Goal: Task Accomplishment & Management: Manage account settings

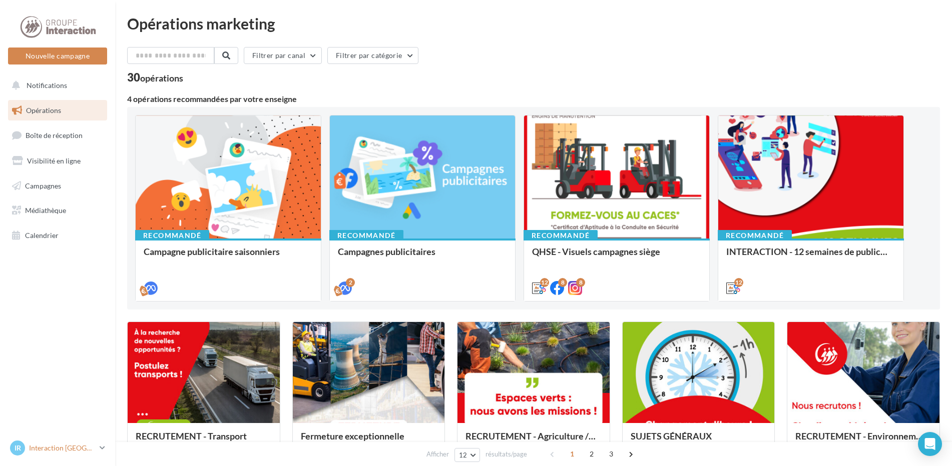
click at [93, 450] on p "Interaction [GEOGRAPHIC_DATA]" at bounding box center [62, 448] width 67 height 10
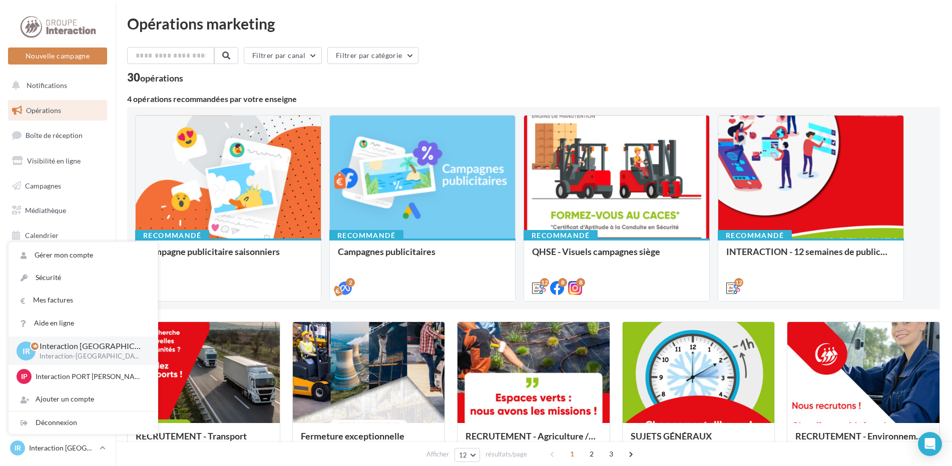
click at [517, 48] on div "Filtrer par canal Filtrer par catégorie" at bounding box center [533, 57] width 813 height 21
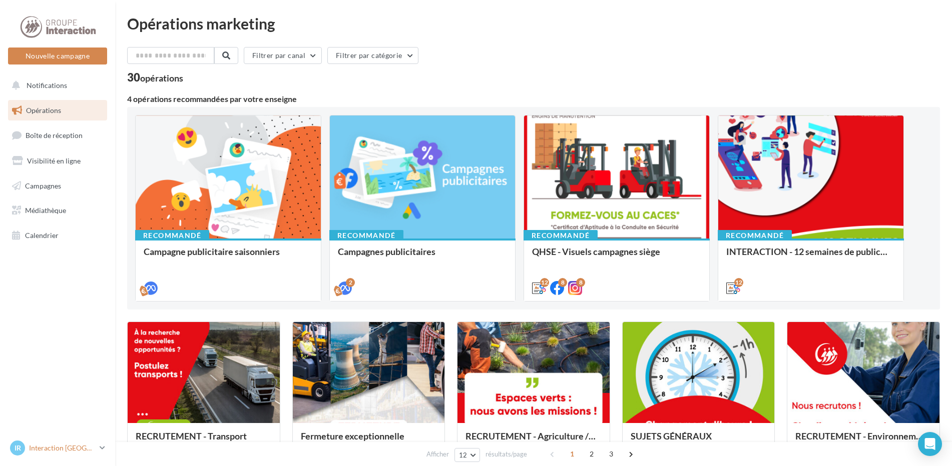
click at [70, 451] on p "Interaction [GEOGRAPHIC_DATA]" at bounding box center [62, 448] width 67 height 10
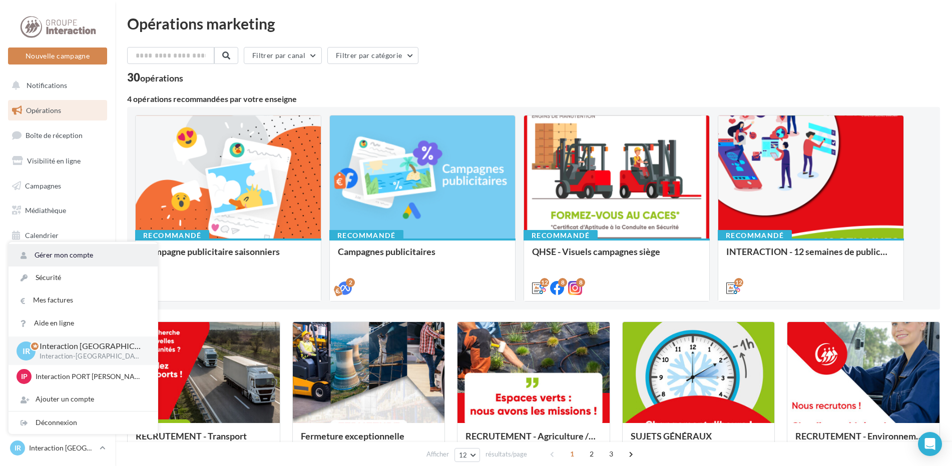
click at [74, 256] on link "Gérer mon compte" at bounding box center [83, 255] width 149 height 23
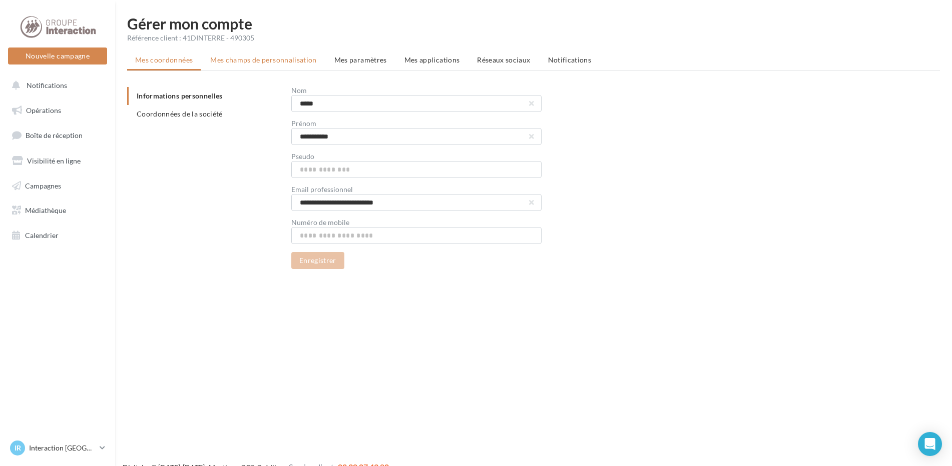
click at [240, 62] on span "Mes champs de personnalisation" at bounding box center [263, 60] width 107 height 9
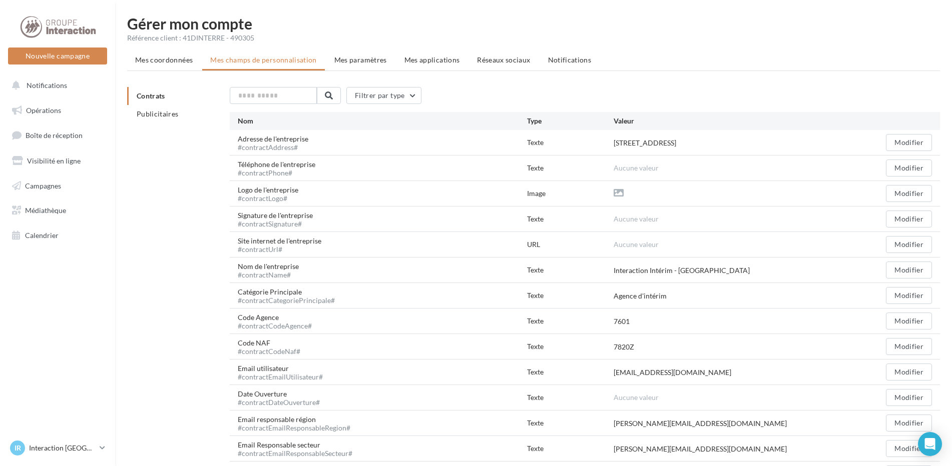
drag, startPoint x: 230, startPoint y: 39, endPoint x: 259, endPoint y: 38, distance: 29.5
click at [259, 38] on div "Référence client : 41DINTERRE - 490305" at bounding box center [533, 38] width 813 height 10
drag, startPoint x: 259, startPoint y: 38, endPoint x: 233, endPoint y: 38, distance: 26.0
click at [233, 38] on div "Référence client : 41DINTERRE - 490305" at bounding box center [533, 38] width 813 height 10
drag, startPoint x: 231, startPoint y: 38, endPoint x: 254, endPoint y: 39, distance: 22.5
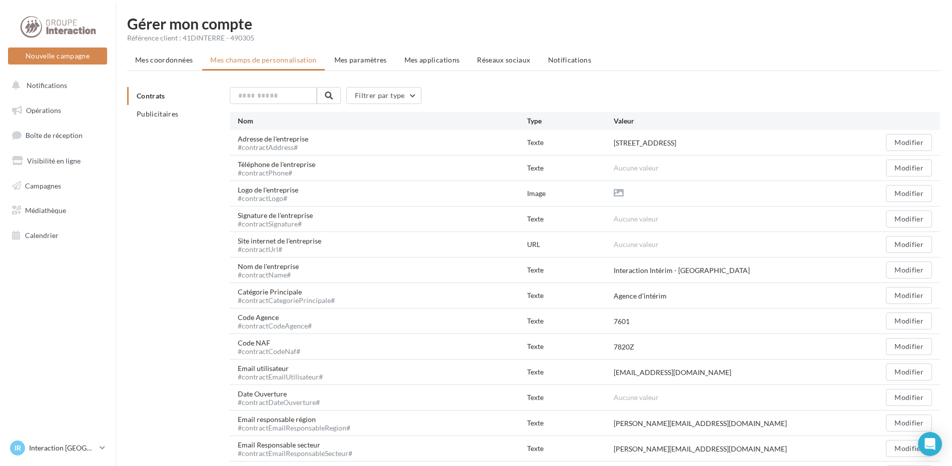
click at [254, 39] on div "Référence client : 41DINTERRE - 490305" at bounding box center [533, 38] width 813 height 10
drag, startPoint x: 254, startPoint y: 39, endPoint x: 407, endPoint y: 32, distance: 153.3
click at [407, 32] on div "Gérer mon compte Référence client : 41DINTERRE - 490305" at bounding box center [533, 29] width 813 height 27
click at [372, 56] on span "Mes paramètres" at bounding box center [360, 60] width 53 height 9
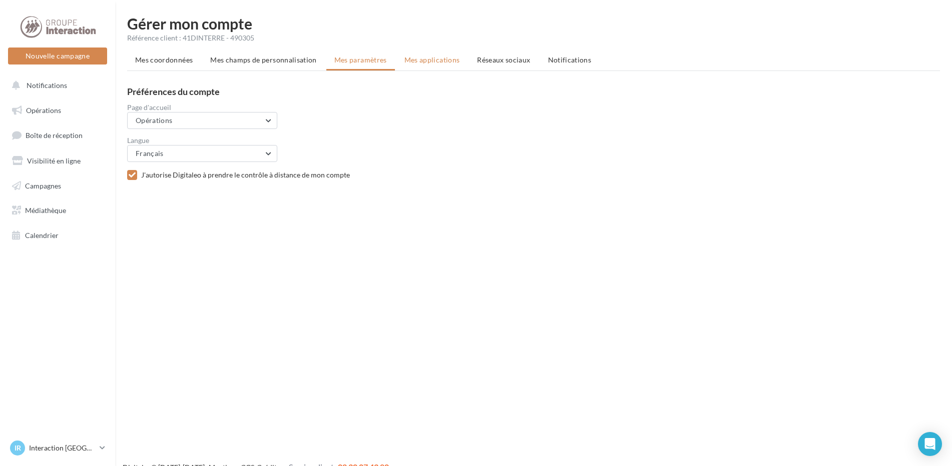
click at [460, 64] on li "Mes applications" at bounding box center [432, 60] width 72 height 18
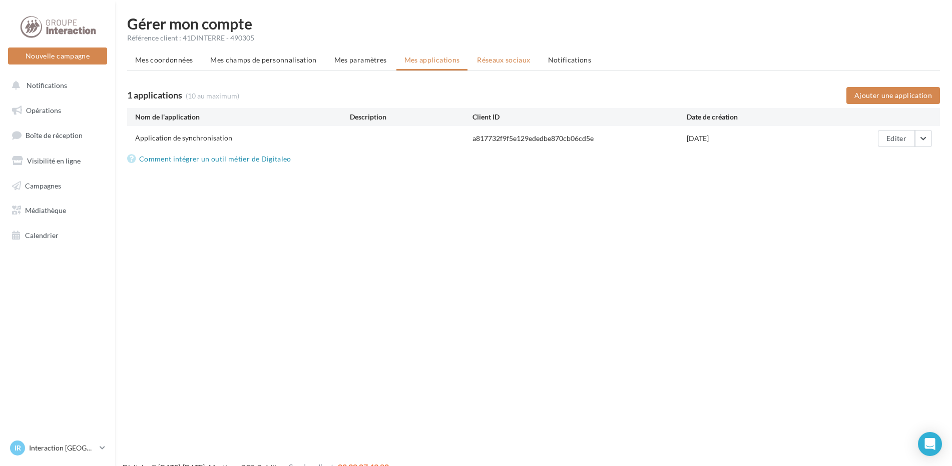
click at [506, 60] on span "Réseaux sociaux" at bounding box center [503, 60] width 53 height 9
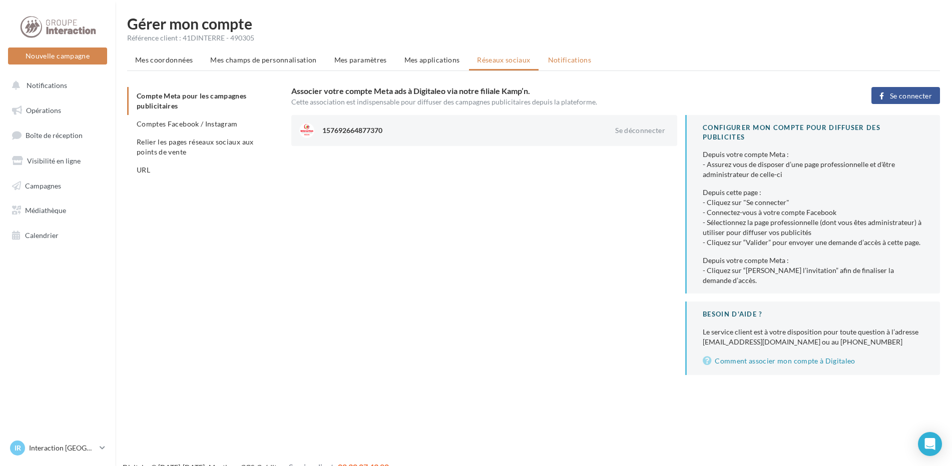
click at [573, 60] on span "Notifications" at bounding box center [570, 60] width 44 height 9
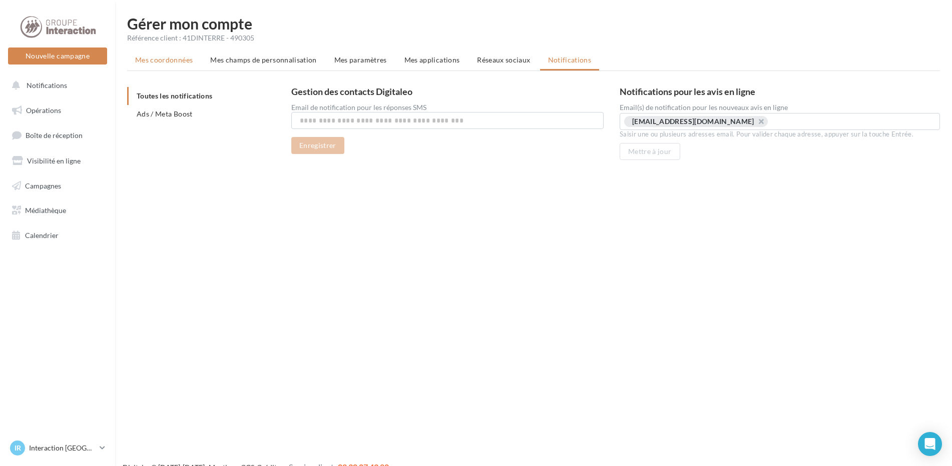
click at [160, 56] on span "Mes coordonnées" at bounding box center [164, 60] width 58 height 9
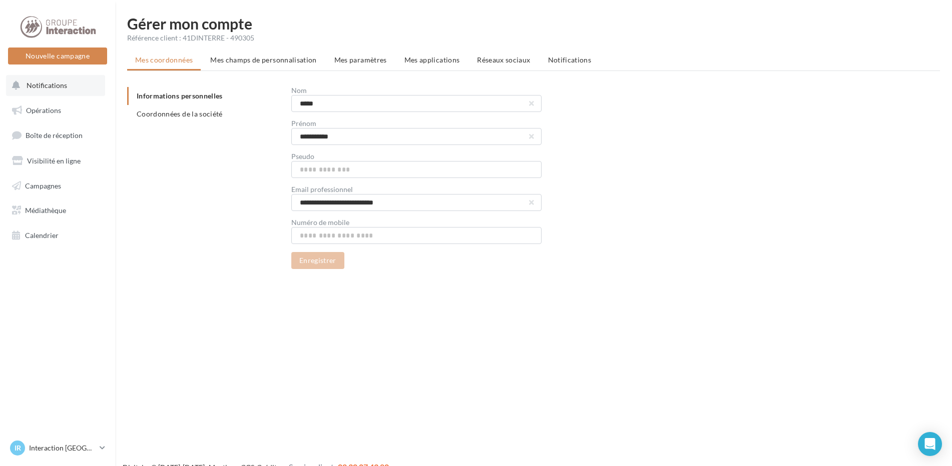
click at [80, 89] on button "Notifications" at bounding box center [55, 85] width 99 height 21
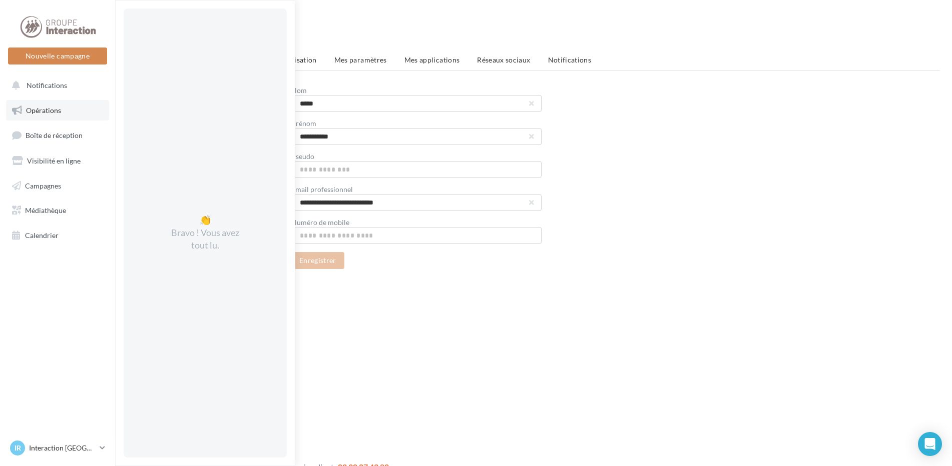
click at [80, 107] on link "Opérations" at bounding box center [57, 110] width 103 height 21
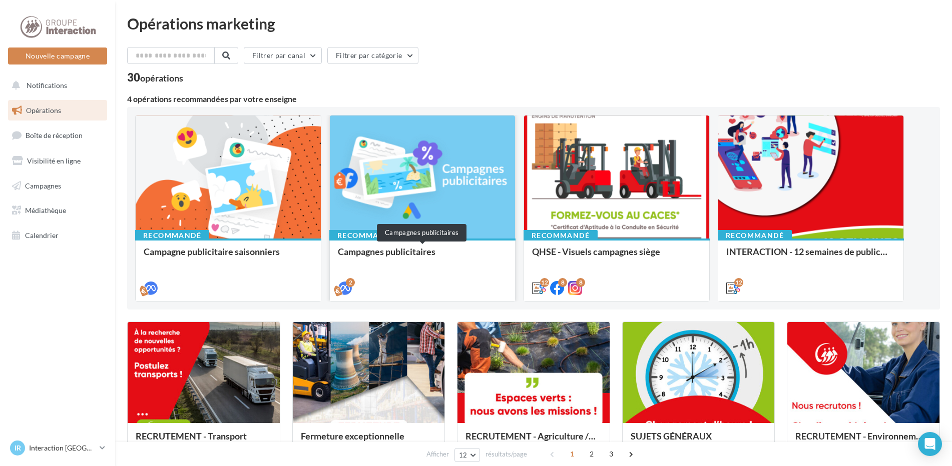
click at [370, 250] on div "Campagnes publicitaires" at bounding box center [422, 257] width 169 height 20
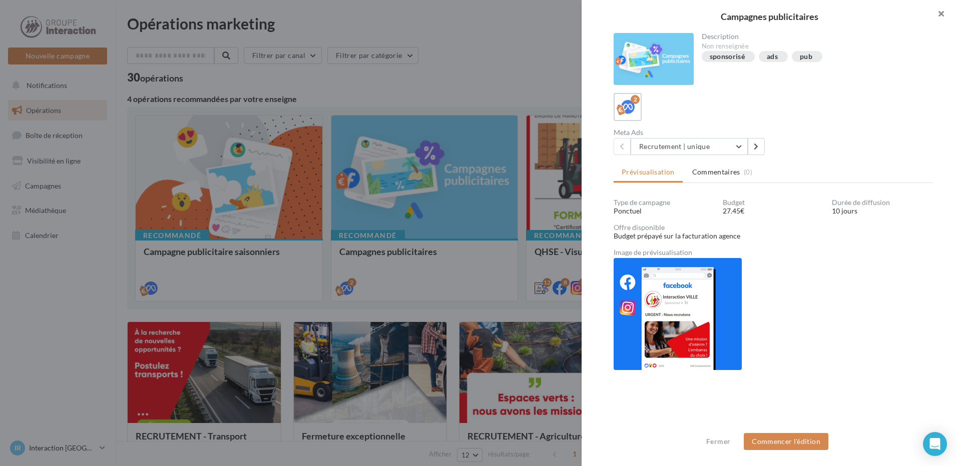
click at [943, 12] on button "button" at bounding box center [937, 15] width 40 height 30
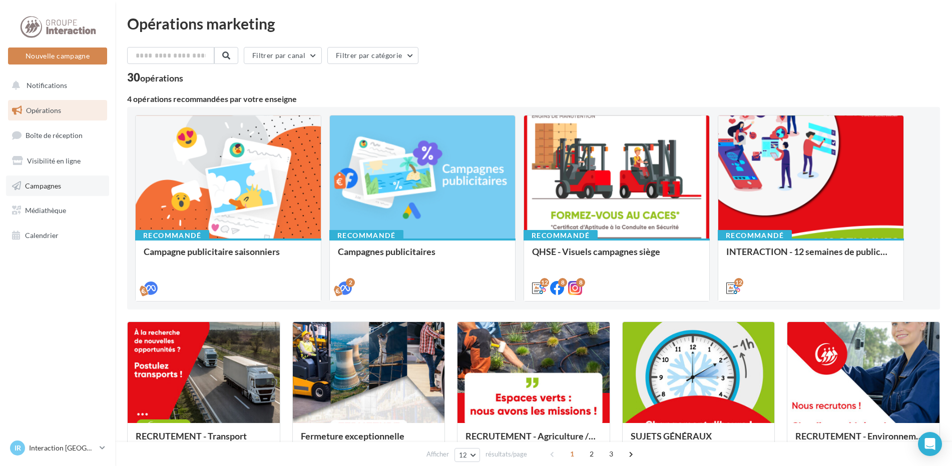
click at [68, 190] on link "Campagnes" at bounding box center [57, 186] width 103 height 21
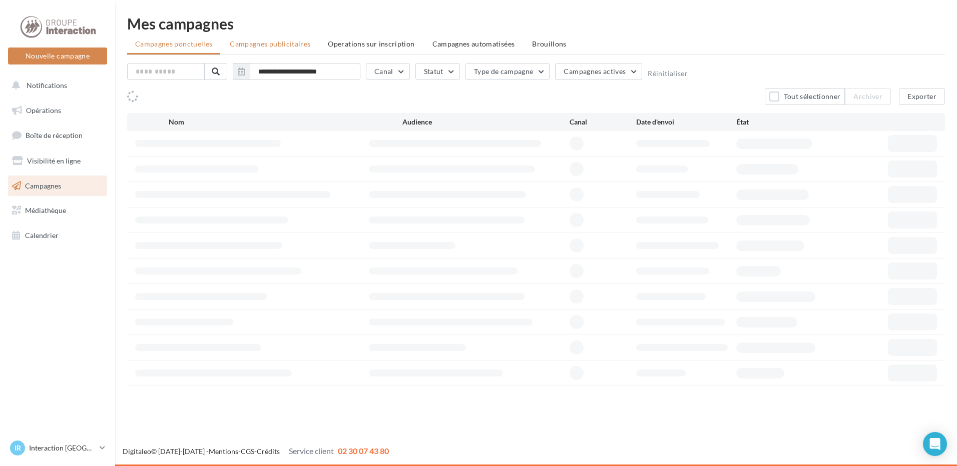
click at [279, 41] on span "Campagnes publicitaires" at bounding box center [270, 44] width 81 height 9
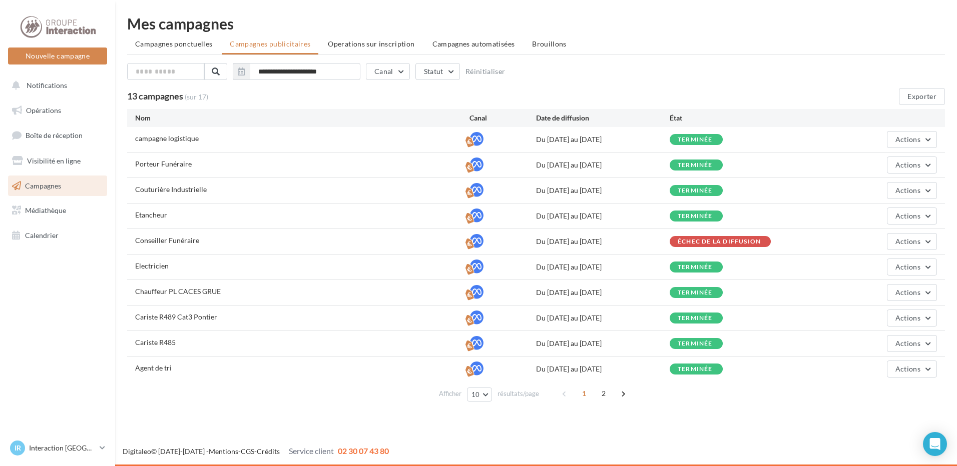
drag, startPoint x: 626, startPoint y: 192, endPoint x: 530, endPoint y: 138, distance: 109.8
click at [530, 138] on div "campagne logistique Du [DATE] au [DATE] terminée Actions Porteur Funéraire Du […" at bounding box center [536, 254] width 818 height 255
drag, startPoint x: 530, startPoint y: 138, endPoint x: 549, endPoint y: 138, distance: 18.5
click at [549, 138] on div "Du [DATE] au [DATE]" at bounding box center [603, 140] width 134 height 10
drag, startPoint x: 538, startPoint y: 139, endPoint x: 644, endPoint y: 192, distance: 118.6
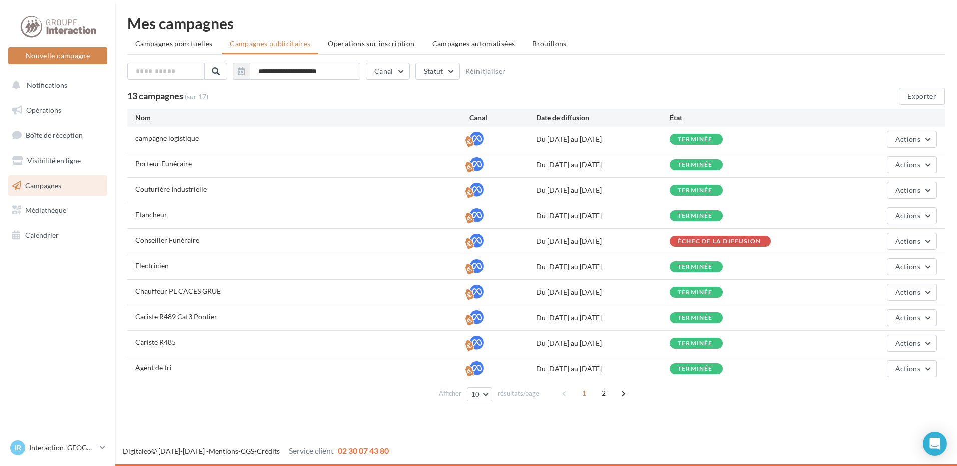
click at [644, 192] on div "campagne logistique Du [DATE] au [DATE] terminée Actions Porteur Funéraire Du […" at bounding box center [536, 254] width 818 height 255
drag, startPoint x: 644, startPoint y: 192, endPoint x: 635, endPoint y: 30, distance: 162.9
click at [635, 30] on div "Mes campagnes" at bounding box center [536, 23] width 818 height 15
click at [600, 390] on span "2" at bounding box center [604, 394] width 16 height 16
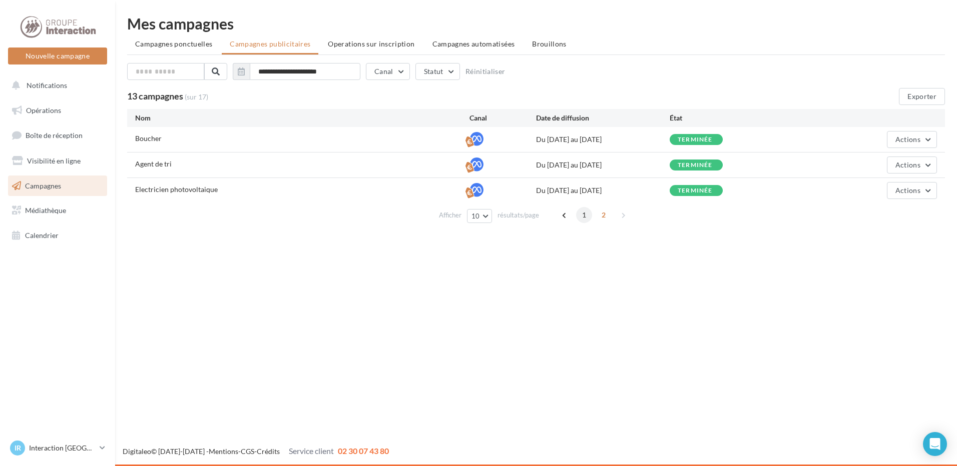
click at [583, 211] on span "1" at bounding box center [584, 215] width 16 height 16
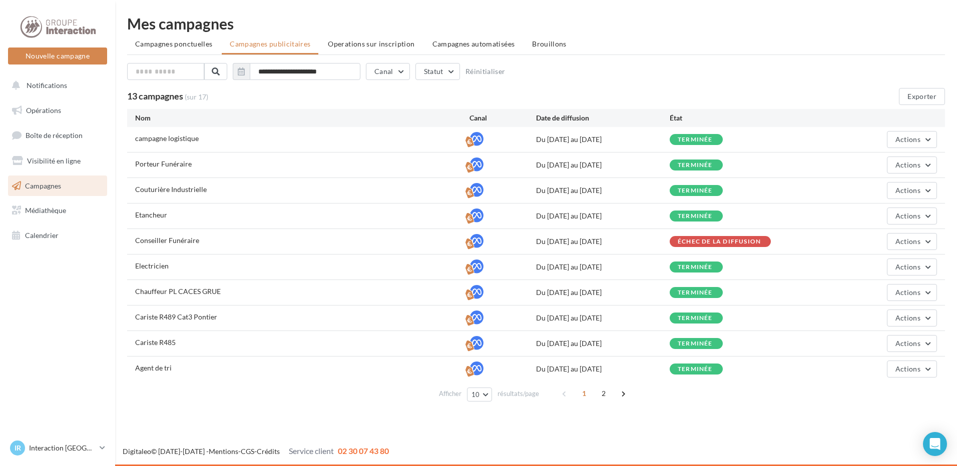
drag, startPoint x: 536, startPoint y: 117, endPoint x: 542, endPoint y: 117, distance: 5.5
click at [542, 117] on div "Date de diffusion" at bounding box center [603, 118] width 134 height 10
click at [77, 85] on button "Notifications" at bounding box center [55, 85] width 99 height 21
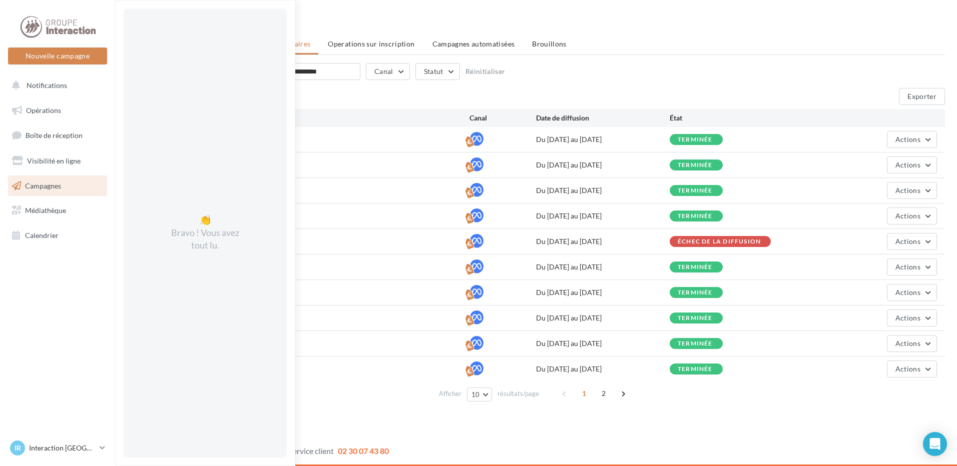
click at [617, 88] on div "**********" at bounding box center [536, 84] width 818 height 42
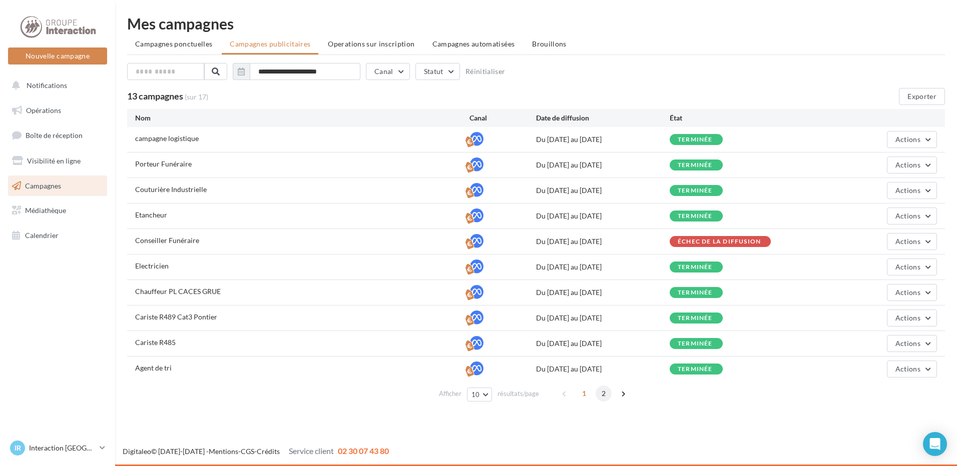
click at [602, 394] on span "2" at bounding box center [604, 394] width 16 height 16
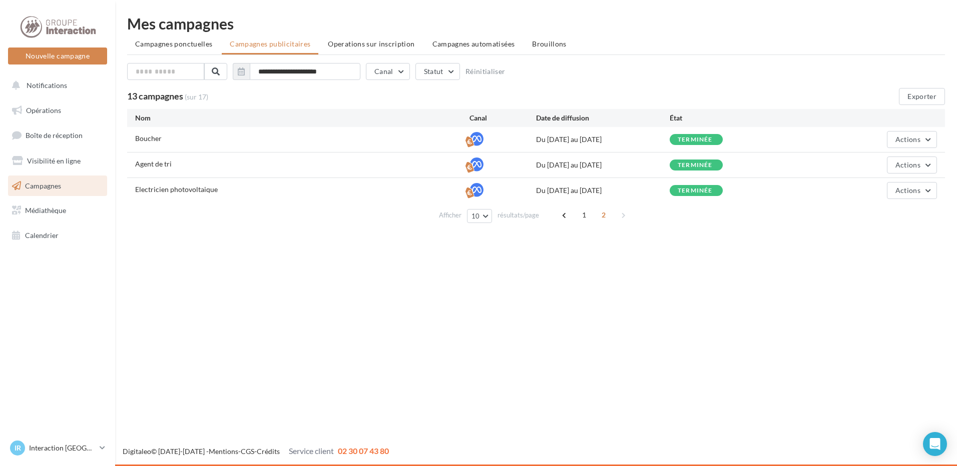
click at [682, 350] on div "Nouvelle campagne Nouvelle campagne Notifications Opérations Boîte de réception…" at bounding box center [478, 233] width 957 height 466
